Goal: Transaction & Acquisition: Purchase product/service

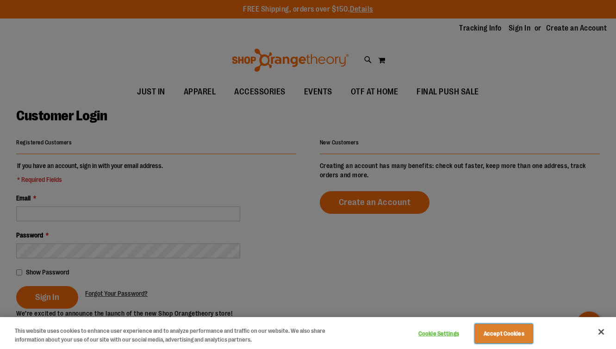
click at [493, 326] on button "Accept Cookies" at bounding box center [504, 333] width 58 height 19
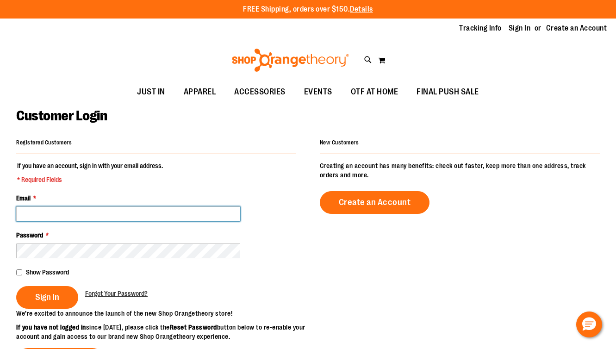
click at [170, 218] on input "Email *" at bounding box center [128, 213] width 224 height 15
type input "**********"
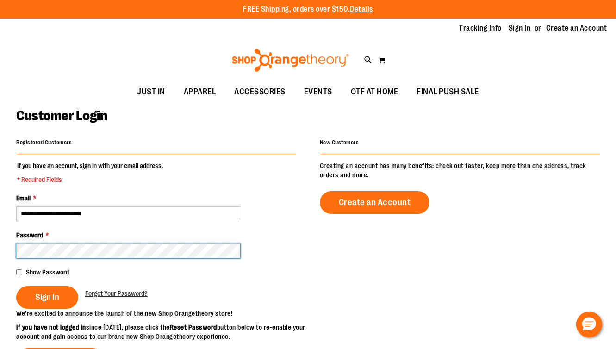
click at [16, 286] on button "Sign In" at bounding box center [47, 297] width 62 height 23
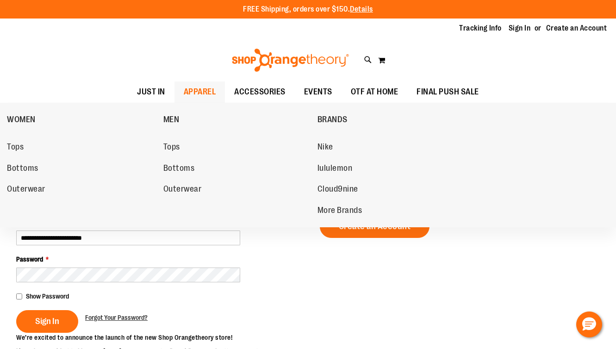
click at [203, 87] on span "APPAREL" at bounding box center [200, 91] width 32 height 21
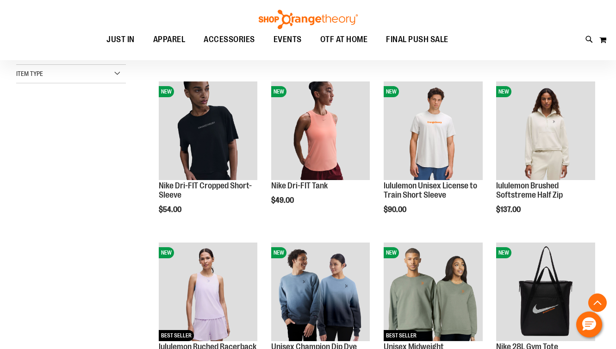
scroll to position [275, 0]
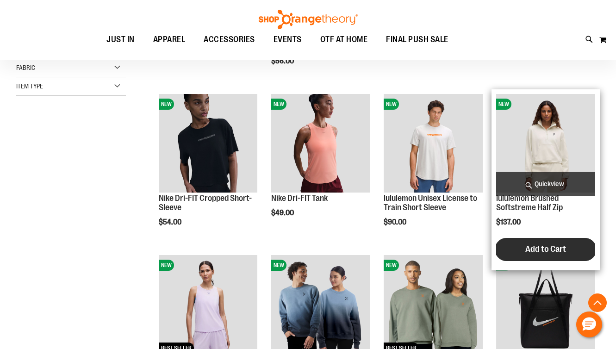
scroll to position [354, 0]
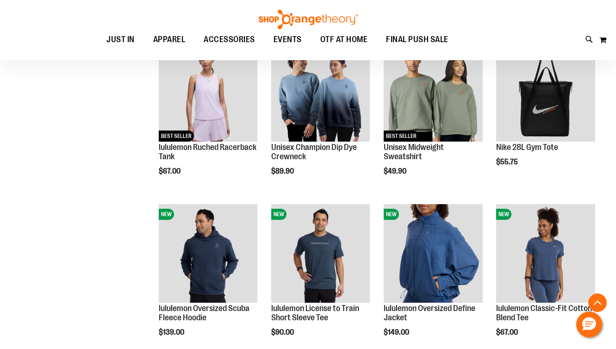
scroll to position [466, 0]
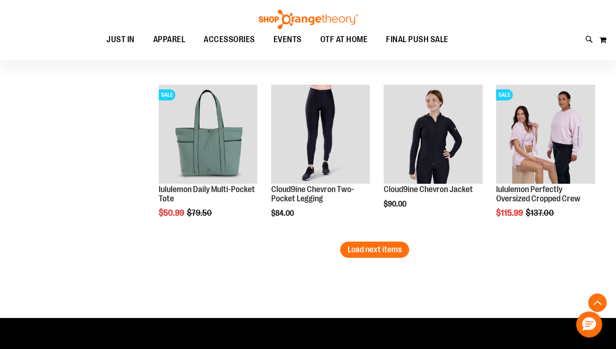
scroll to position [1393, 0]
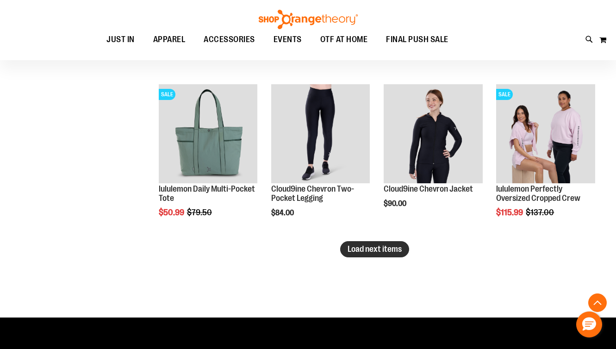
click at [401, 251] on span "Load next items" at bounding box center [375, 248] width 54 height 9
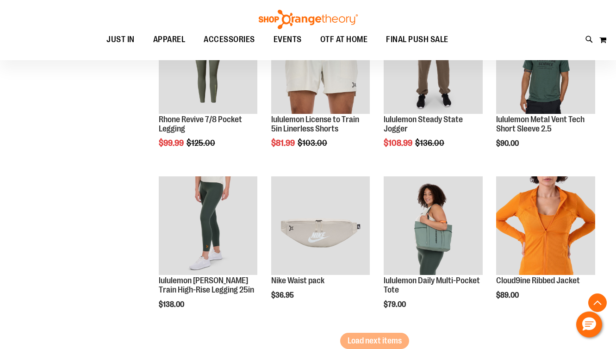
scroll to position [1823, 0]
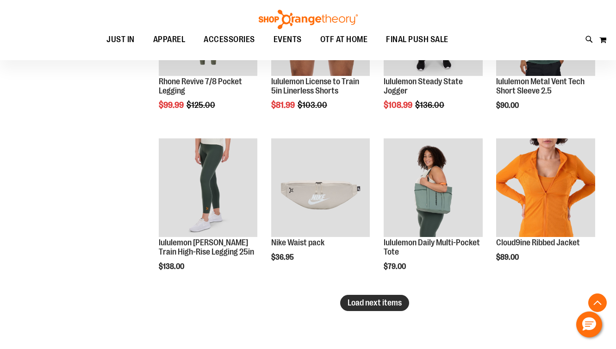
click at [389, 306] on span "Load next items" at bounding box center [375, 302] width 54 height 9
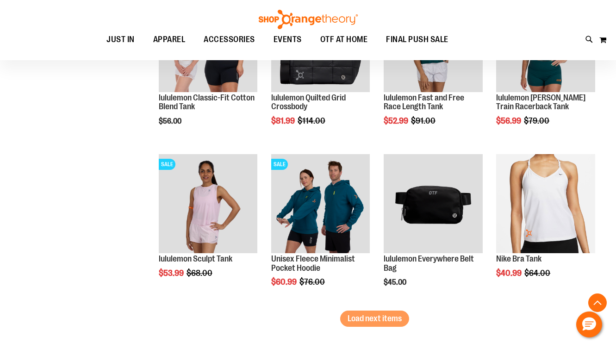
scroll to position [2292, 0]
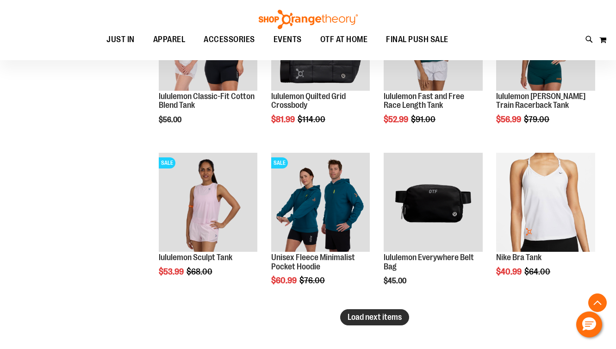
click at [366, 317] on span "Load next items" at bounding box center [375, 316] width 54 height 9
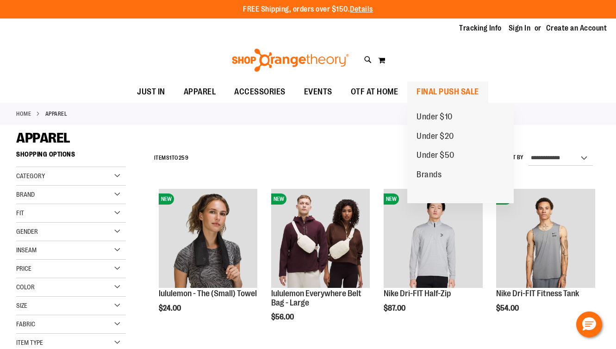
click at [424, 94] on span "FINAL PUSH SALE" at bounding box center [448, 91] width 62 height 21
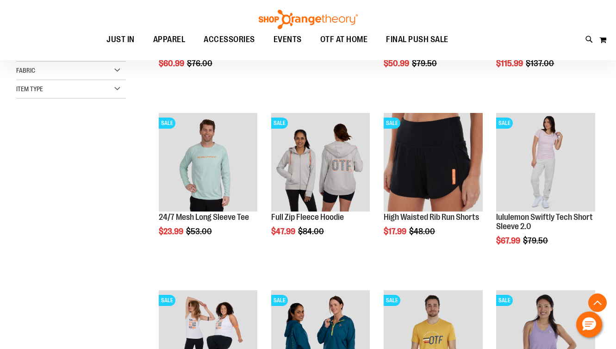
scroll to position [253, 0]
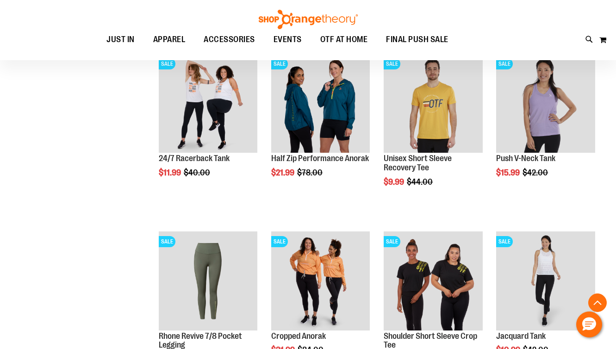
scroll to position [526, 0]
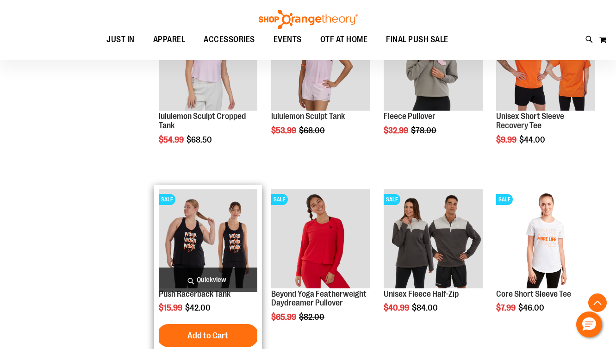
scroll to position [1242, 0]
